Goal: Transaction & Acquisition: Book appointment/travel/reservation

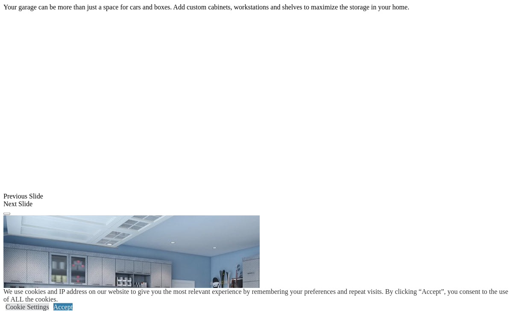
scroll to position [594, 0]
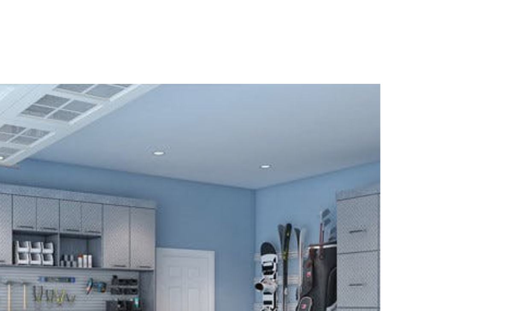
scroll to position [650, 0]
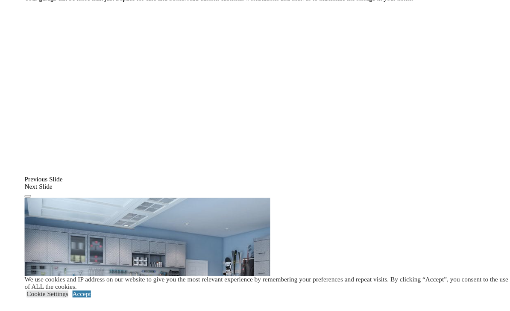
scroll to position [644, 0]
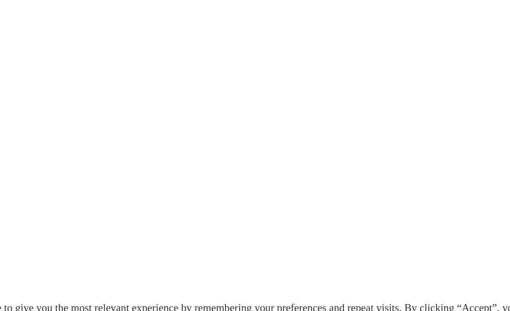
scroll to position [1177, 0]
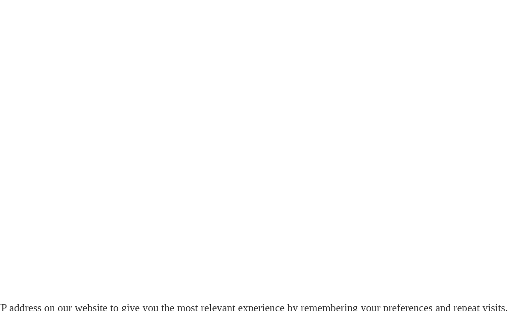
scroll to position [1341, 0]
